Goal: Contribute content: Contribute content

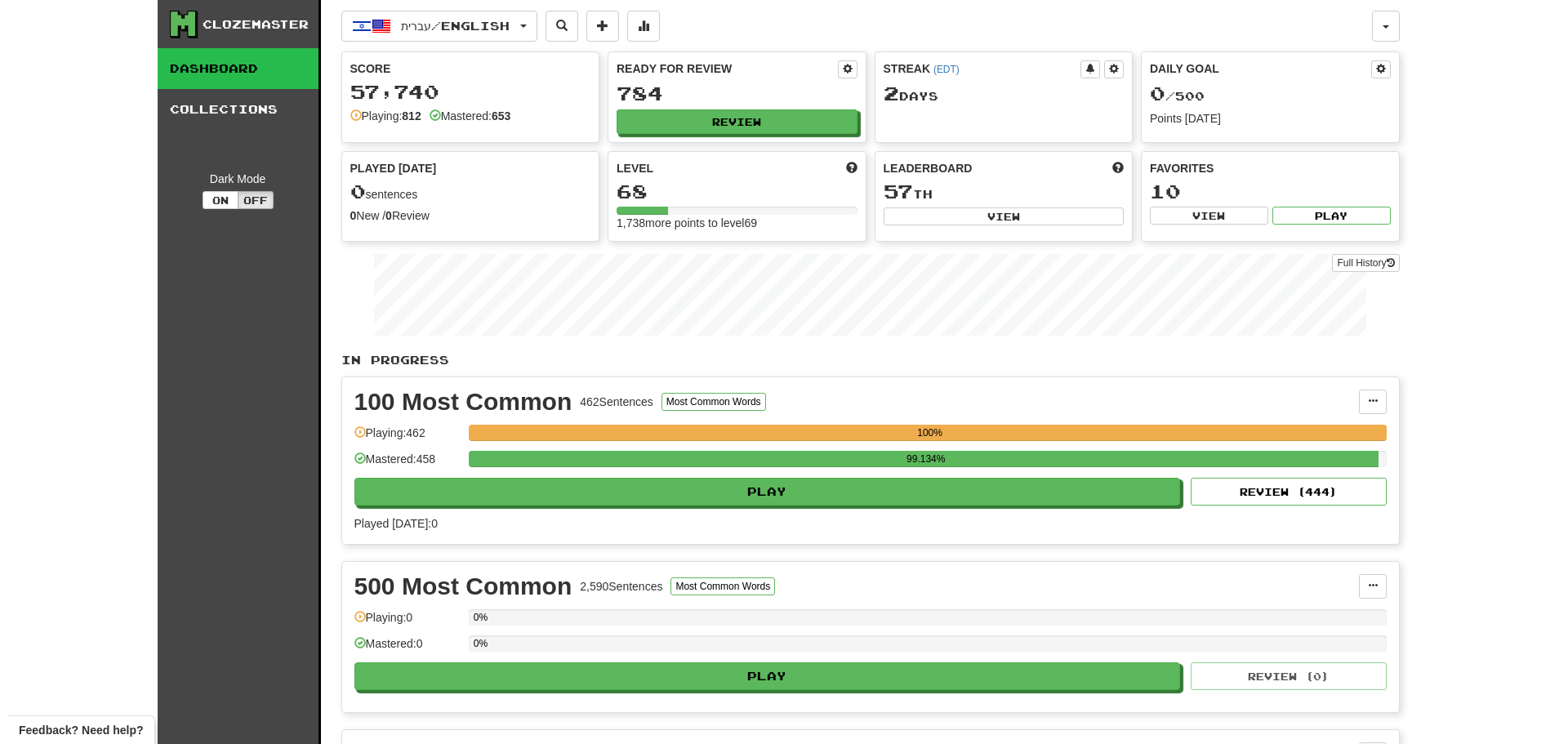
scroll to position [572, 0]
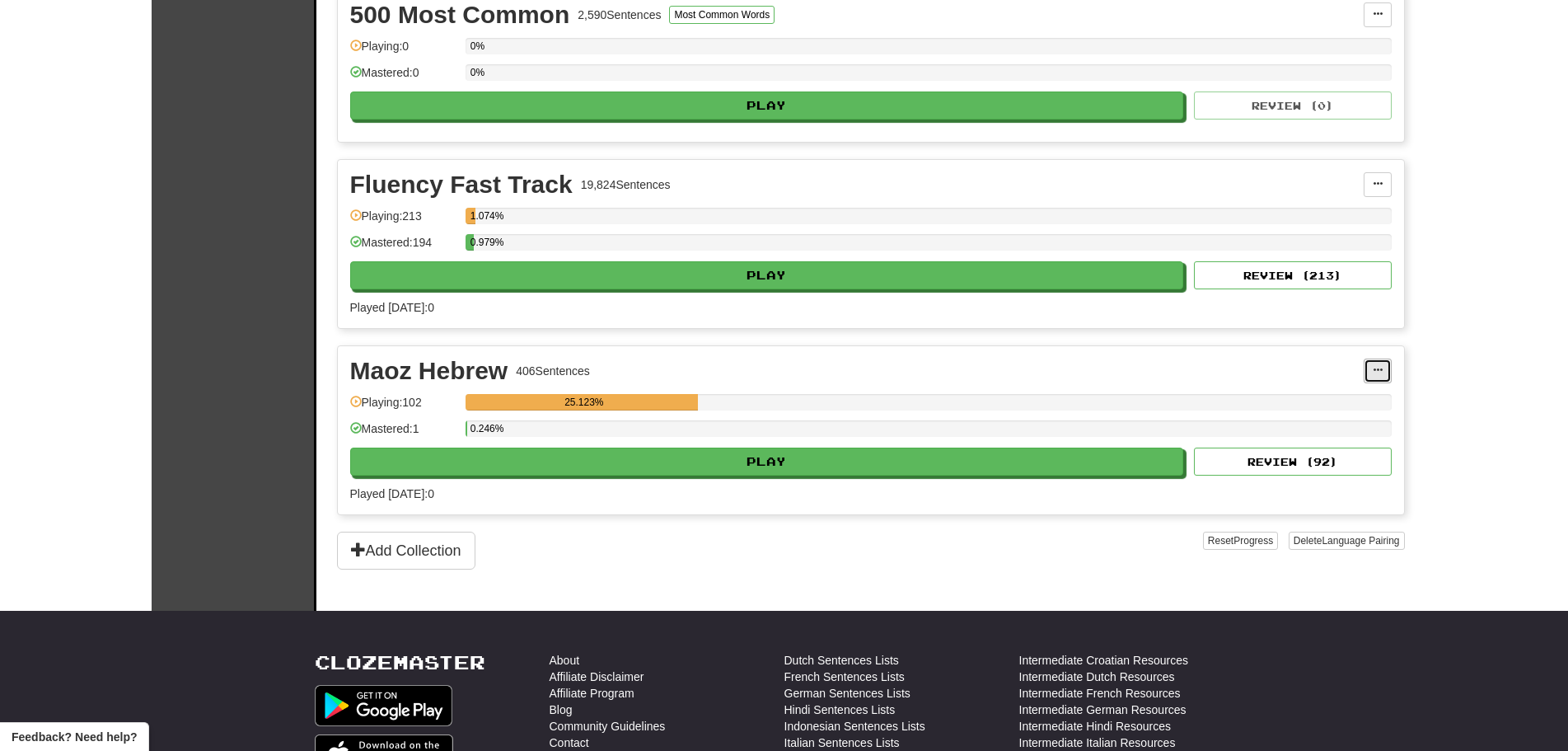
click at [1376, 377] on button at bounding box center [1378, 371] width 28 height 24
click at [1341, 391] on link "Add Sentences" at bounding box center [1304, 400] width 170 height 22
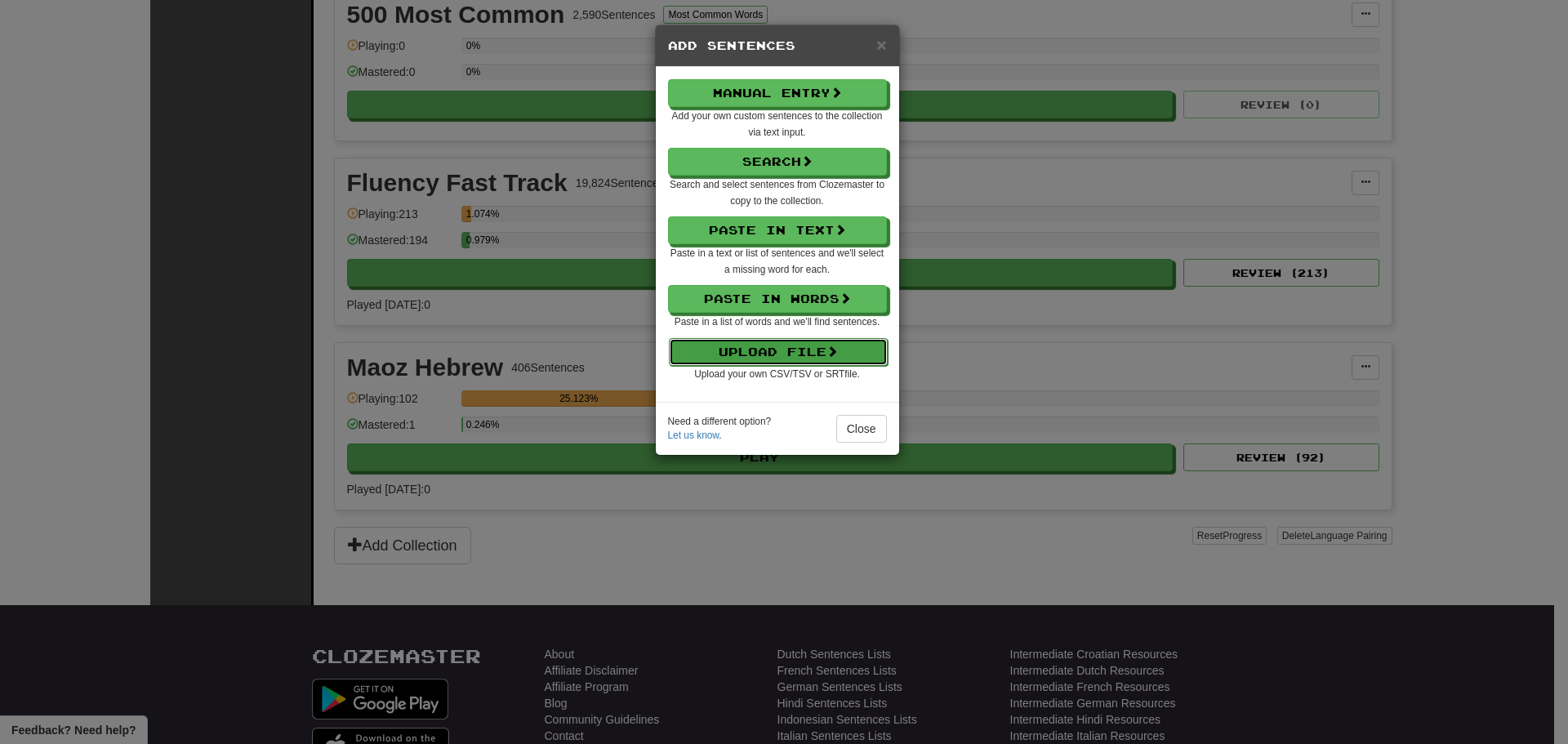
click at [821, 342] on button "Upload File" at bounding box center [778, 352] width 219 height 28
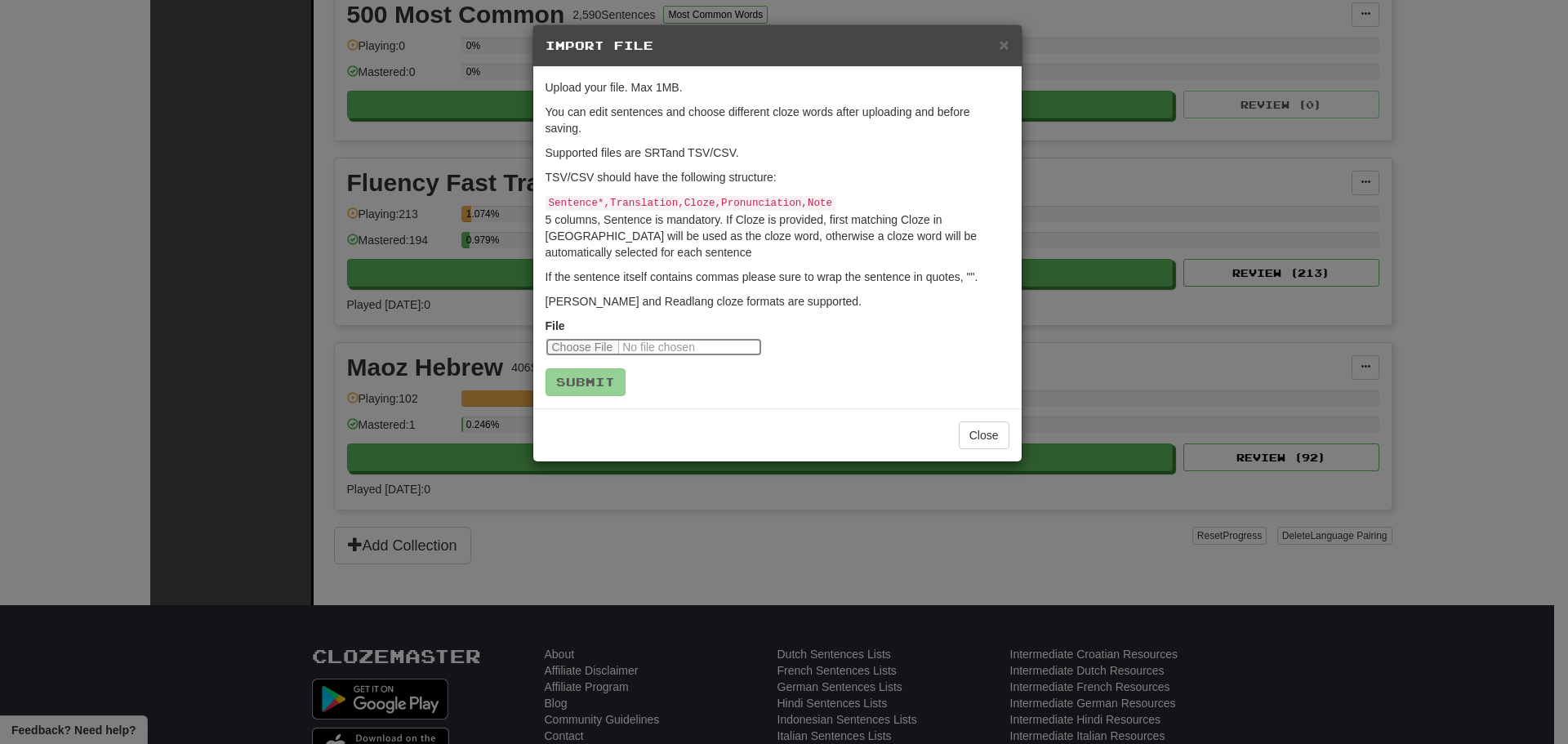
click at [594, 343] on input "file" at bounding box center [653, 347] width 216 height 18
type input "**********"
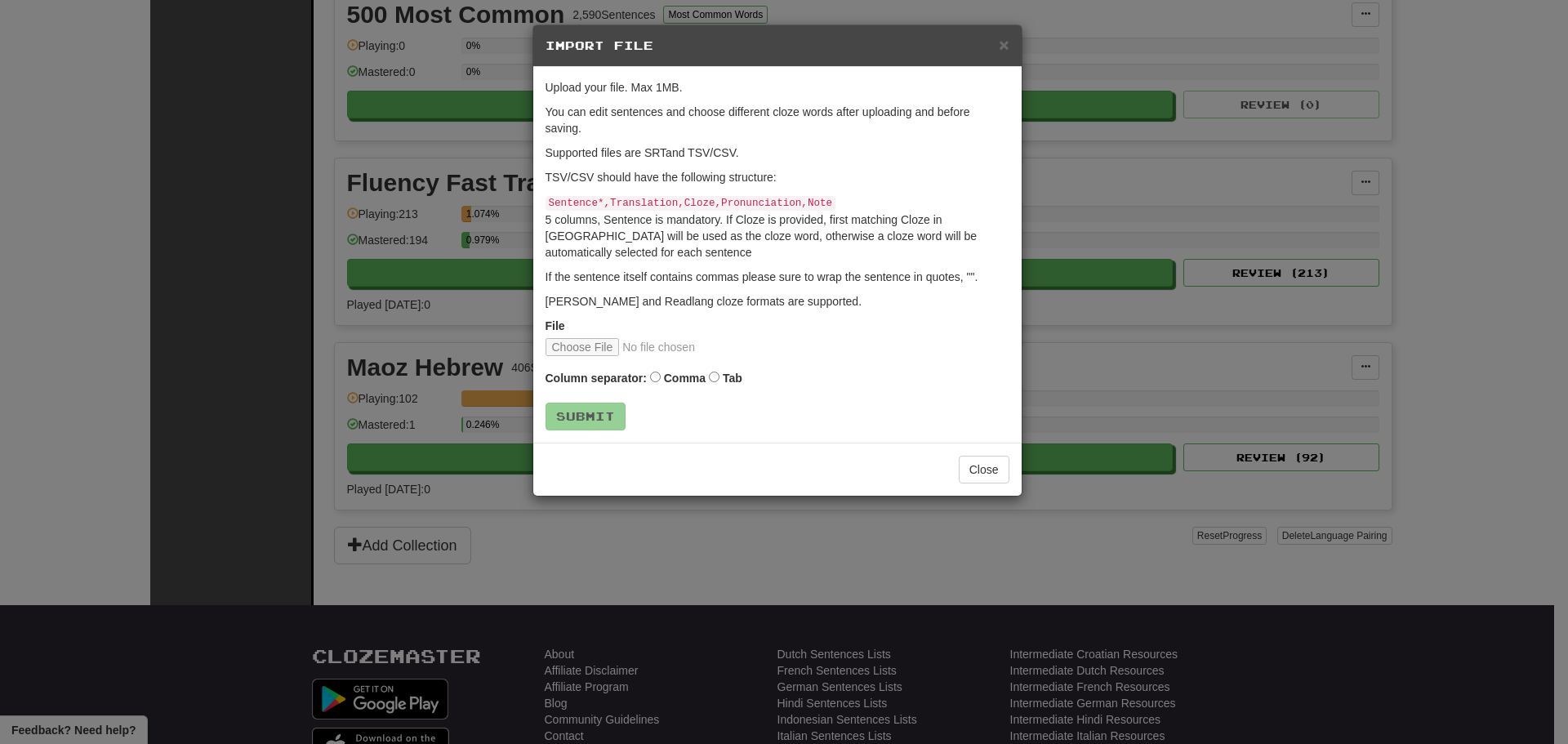
click at [684, 379] on label "Comma" at bounding box center [684, 378] width 42 height 16
click at [596, 414] on button "Submit" at bounding box center [586, 417] width 80 height 28
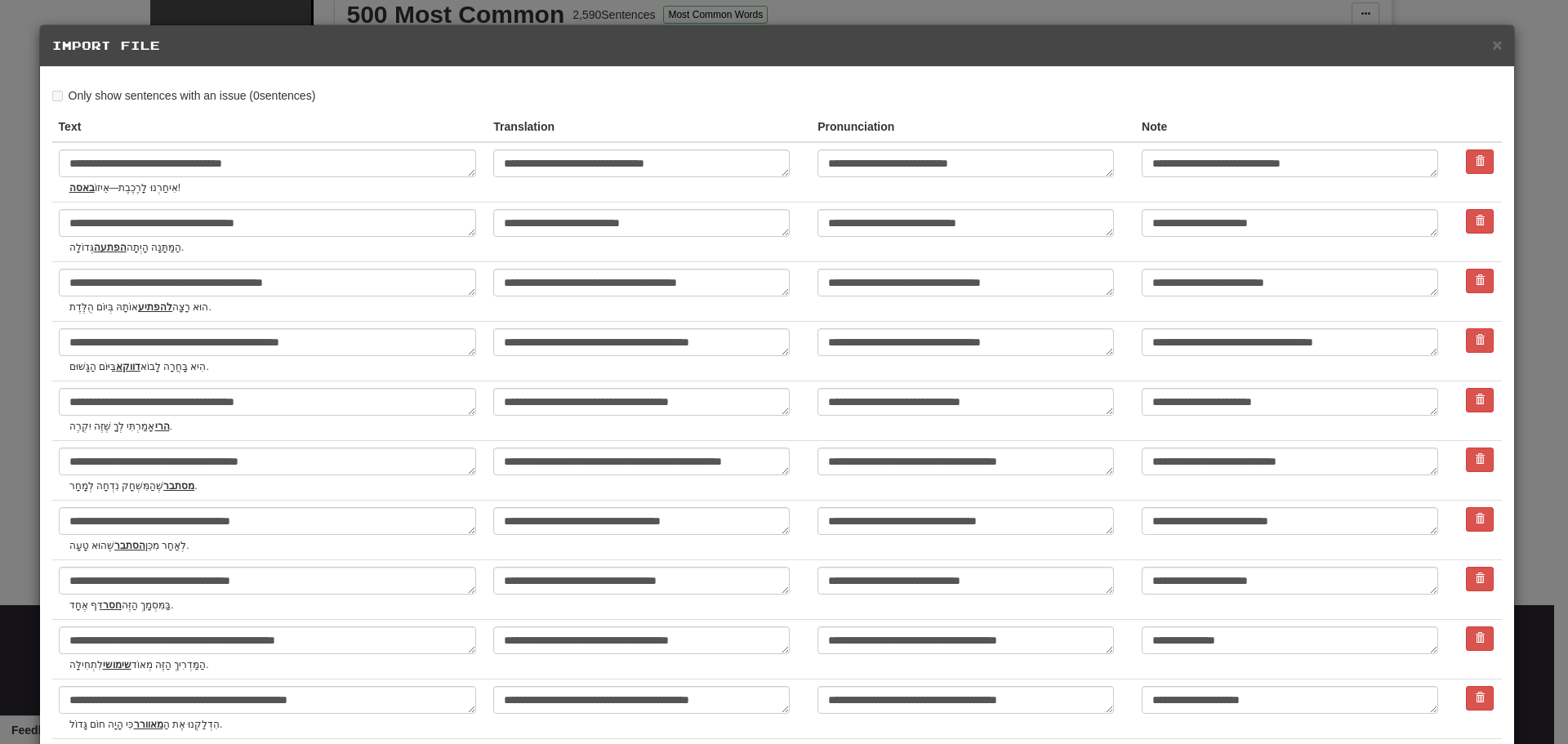
scroll to position [400, 0]
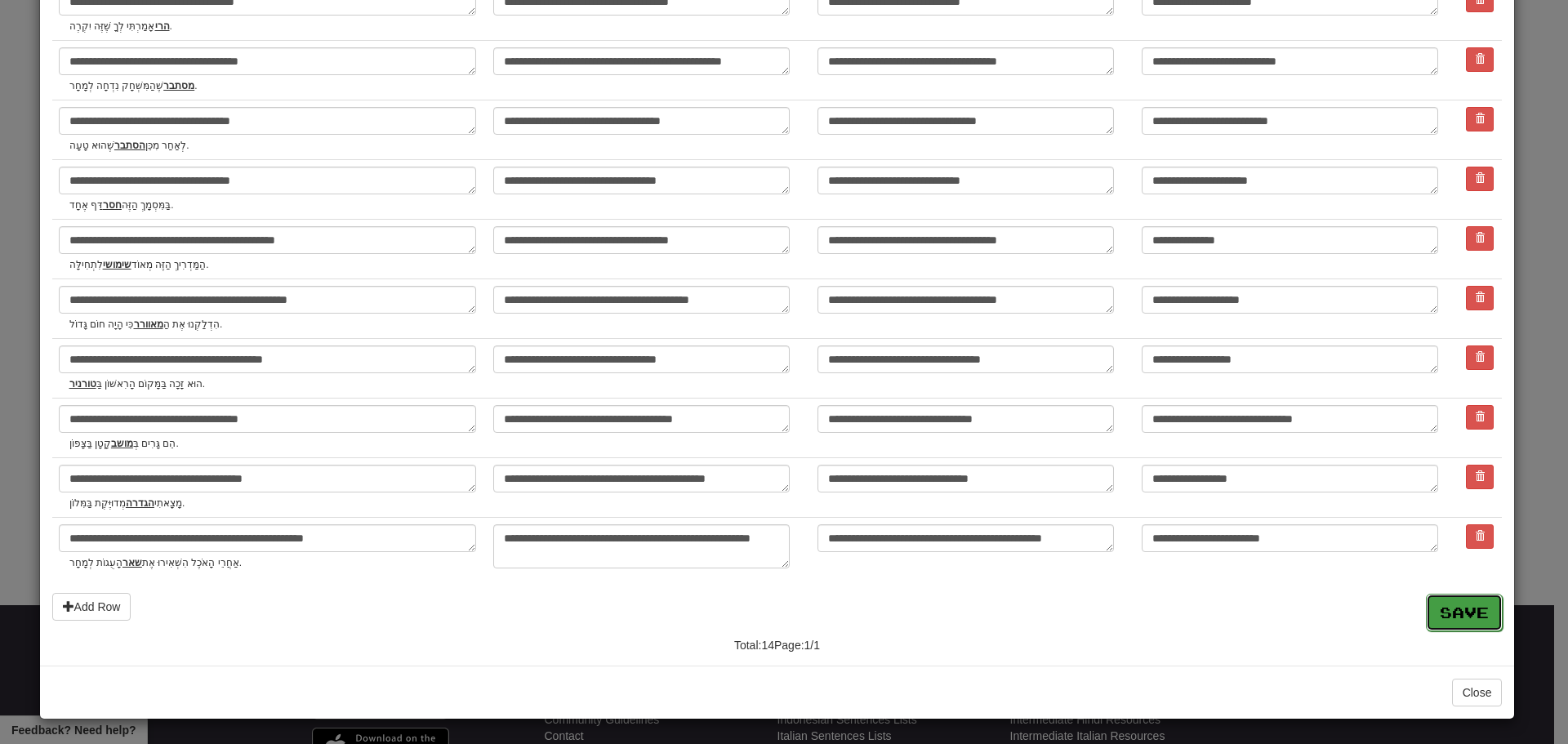
click at [1428, 606] on button "Save" at bounding box center [1464, 612] width 77 height 37
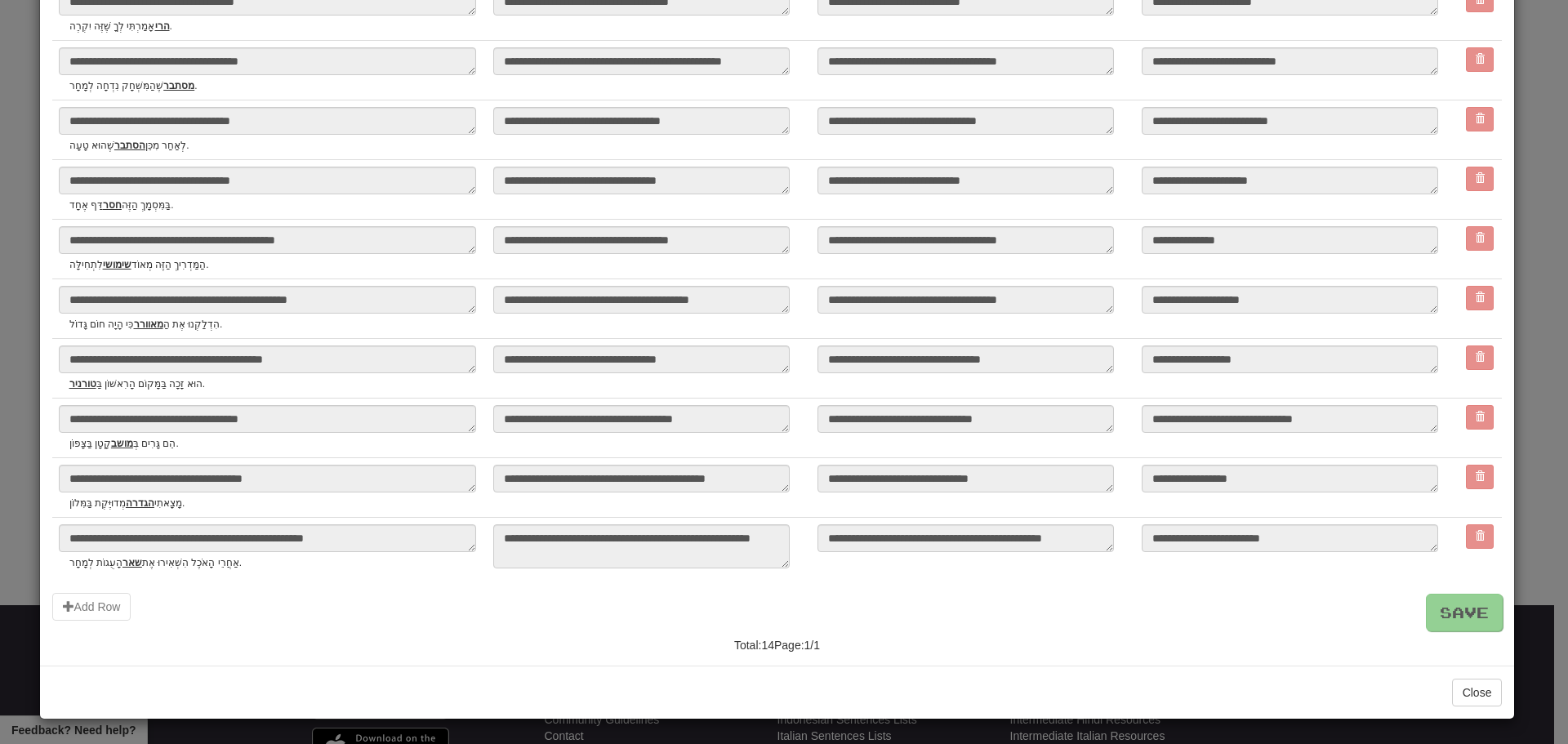
type textarea "*"
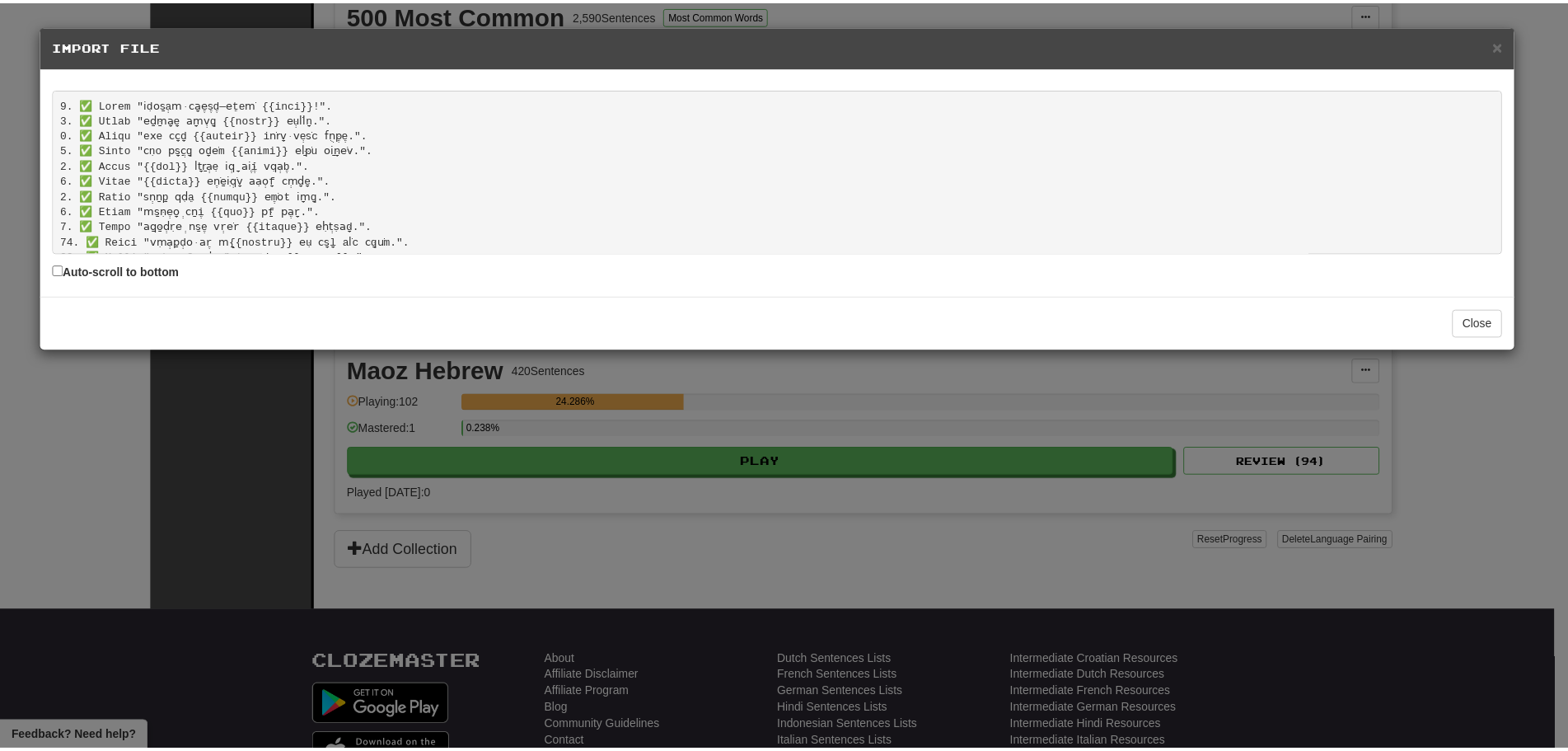
scroll to position [95, 0]
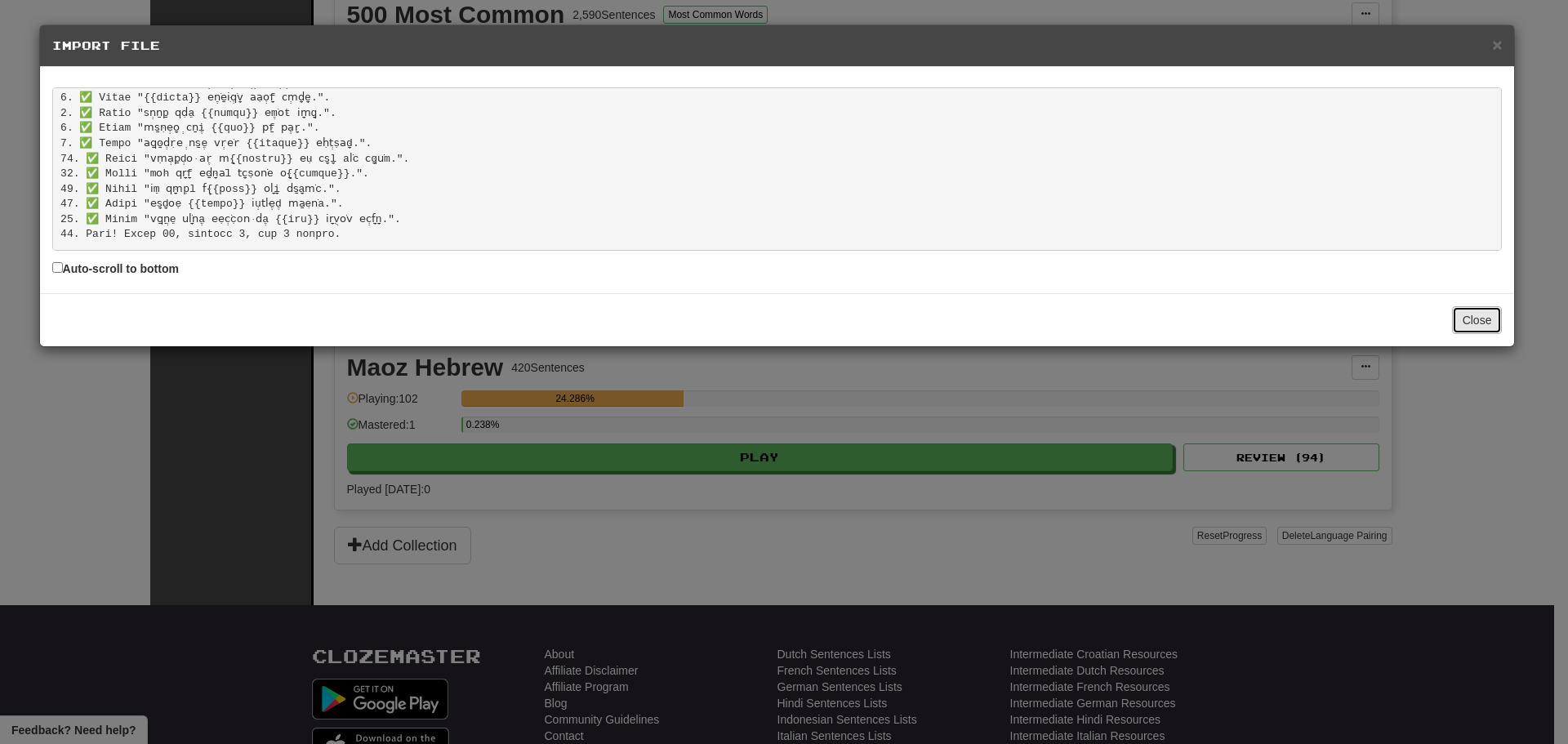
click at [1484, 312] on button "Close" at bounding box center [1477, 320] width 51 height 28
